Goal: Information Seeking & Learning: Find specific fact

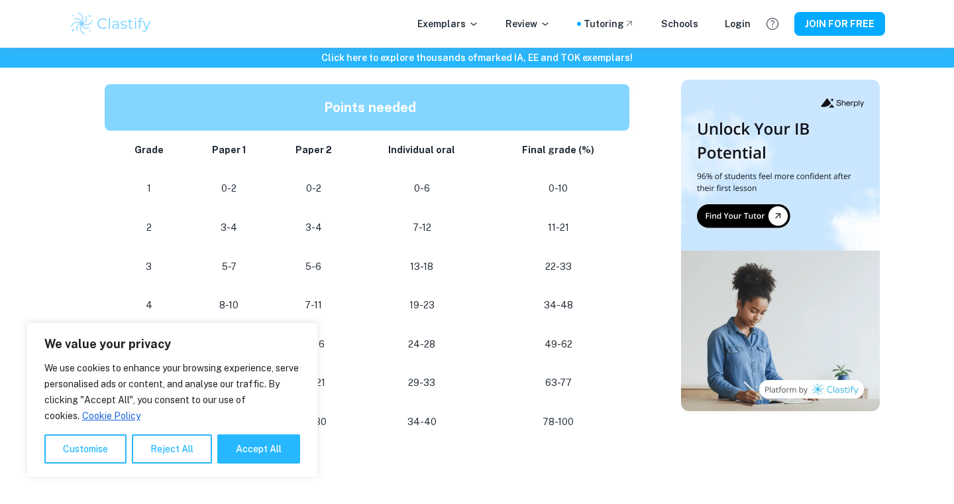
scroll to position [890, 0]
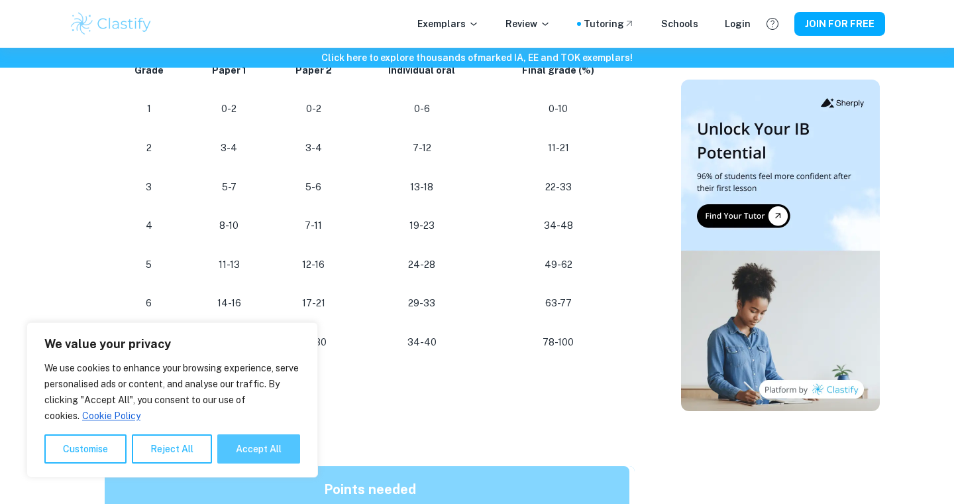
click at [237, 450] on button "Accept All" at bounding box center [258, 448] width 83 height 29
checkbox input "true"
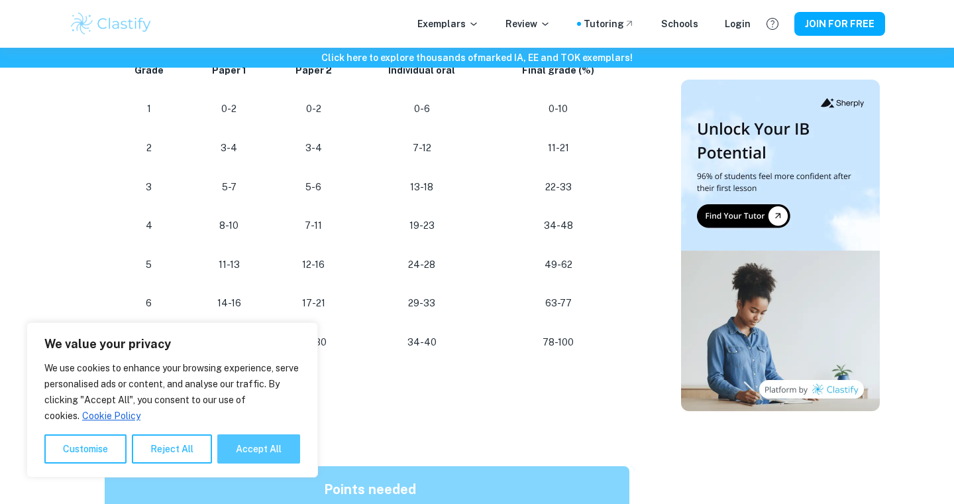
checkbox input "true"
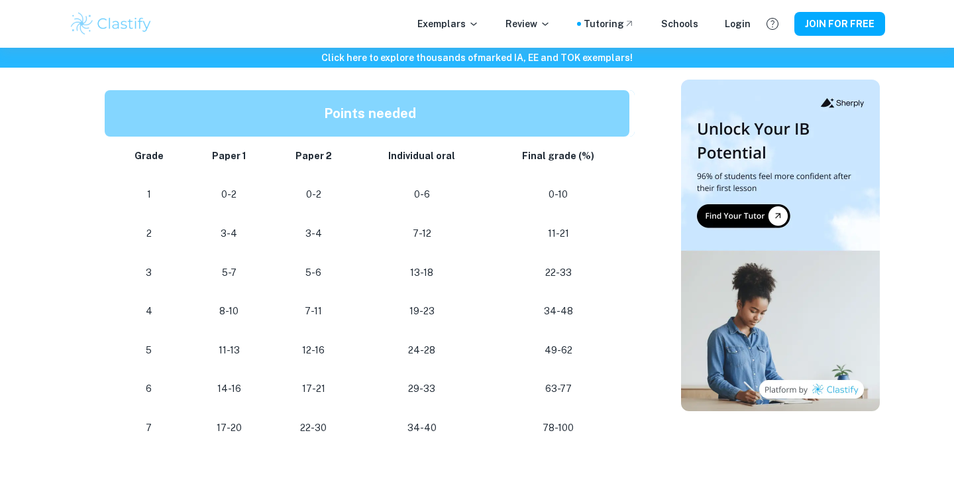
scroll to position [806, 0]
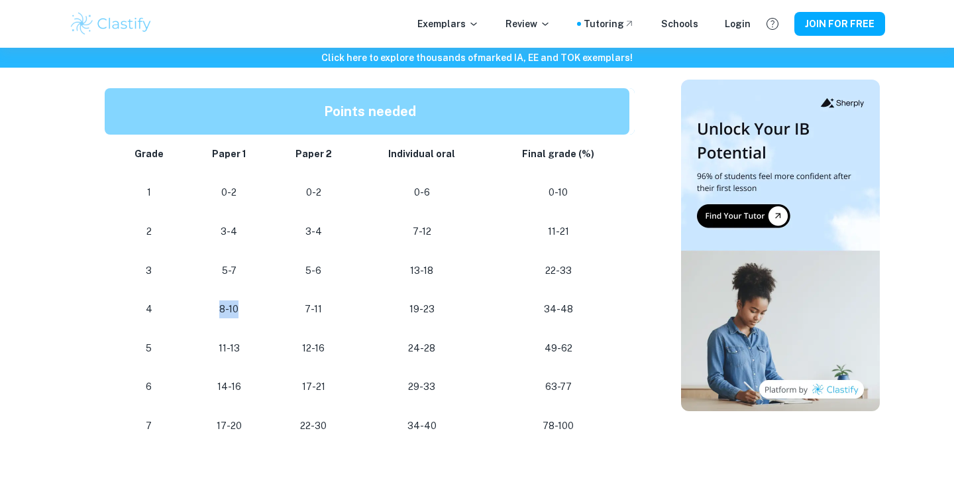
drag, startPoint x: 250, startPoint y: 313, endPoint x: 195, endPoint y: 309, distance: 55.9
click at [195, 309] on td "8-10" at bounding box center [229, 309] width 83 height 39
click at [300, 309] on p "7-11" at bounding box center [313, 309] width 65 height 18
